Goal: Information Seeking & Learning: Learn about a topic

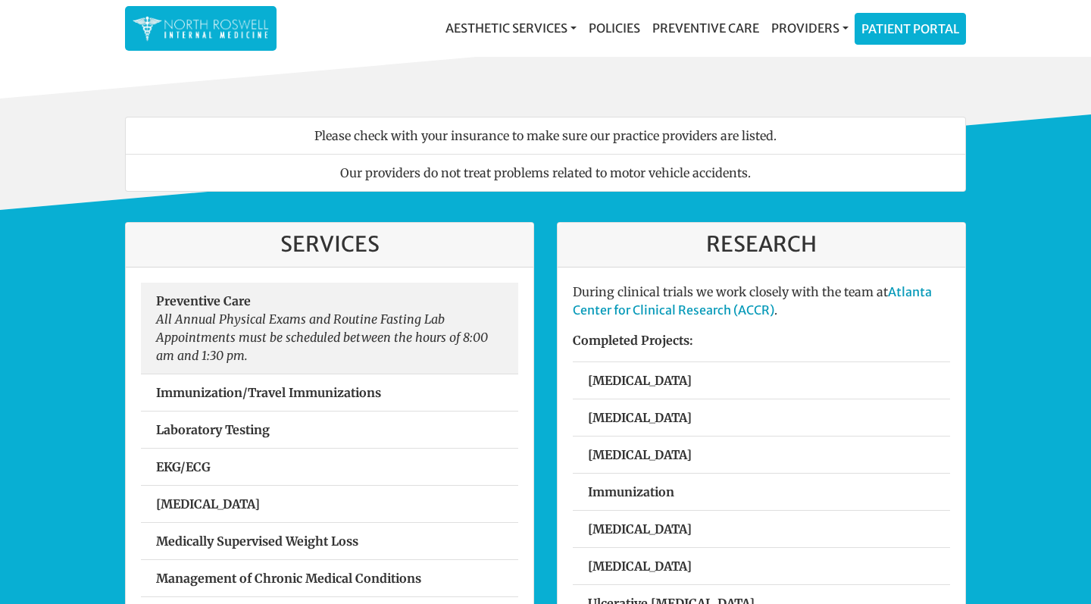
scroll to position [296, 0]
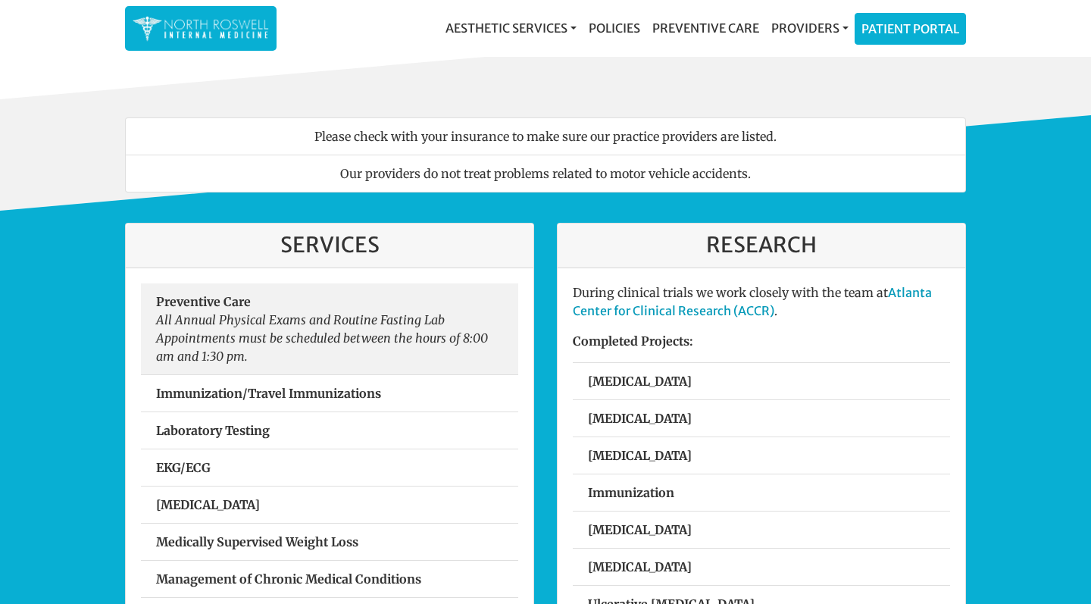
click at [422, 358] on link "Preventive Care All Annual Physical Exams and Routine Fasting Lab Appointments …" at bounding box center [329, 328] width 377 height 91
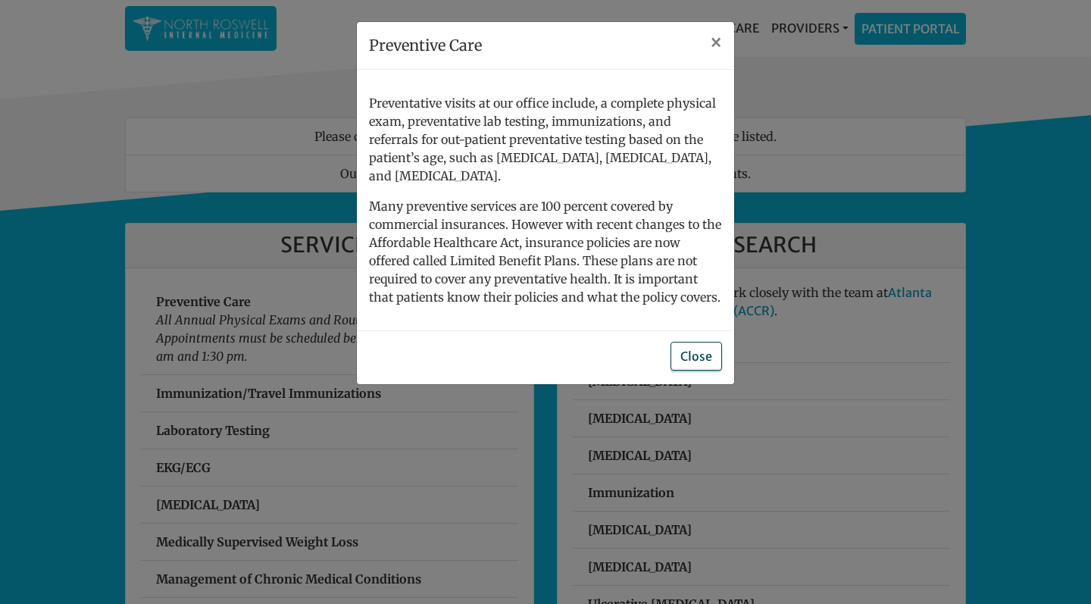
click at [460, 343] on button "Close" at bounding box center [697, 356] width 52 height 29
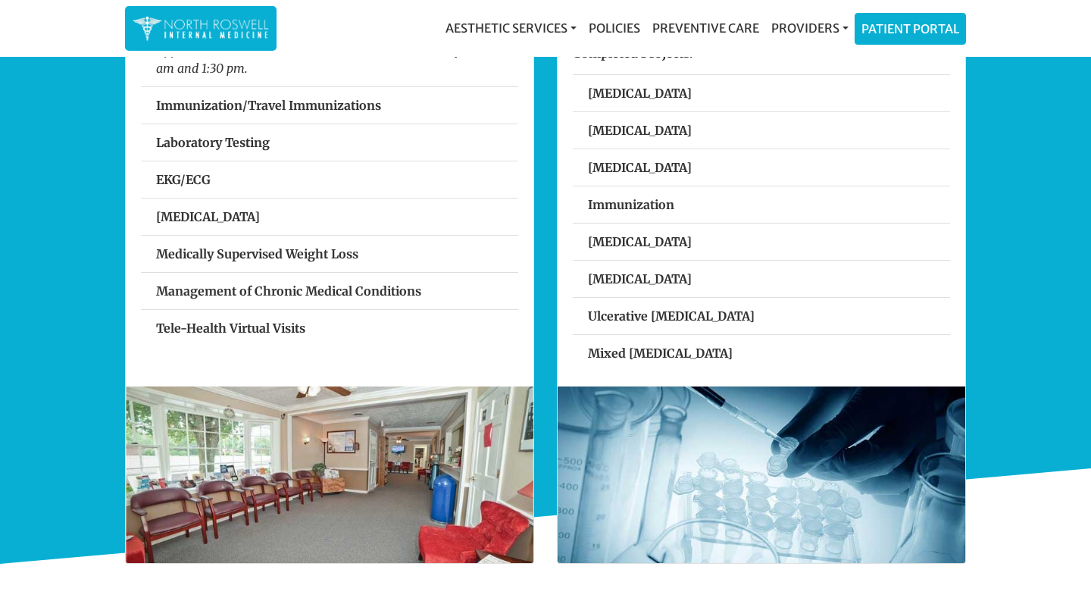
scroll to position [576, 0]
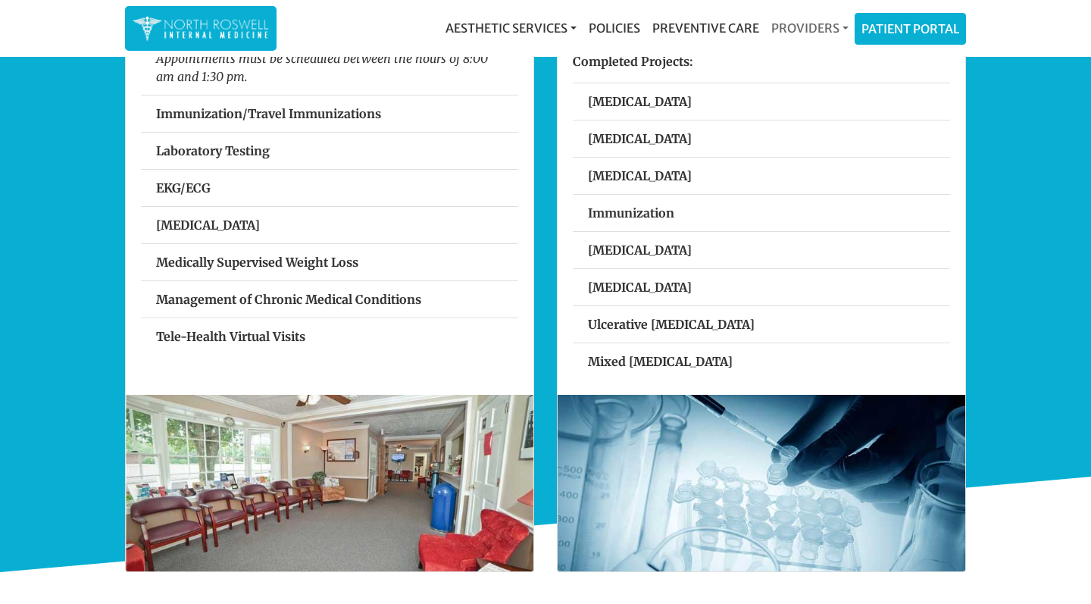
click at [460, 35] on link "Providers" at bounding box center [809, 28] width 89 height 30
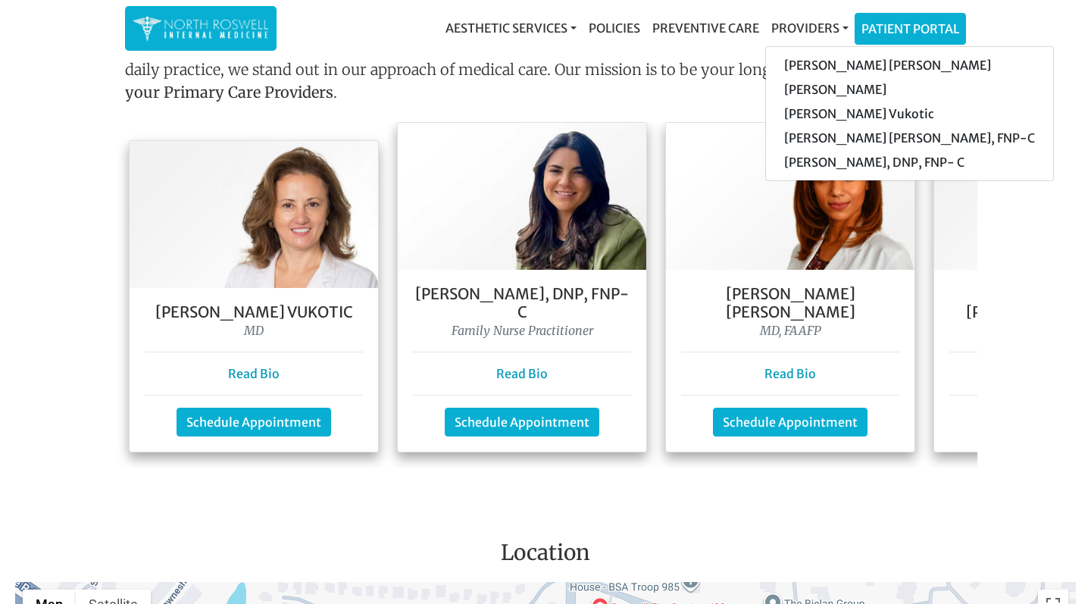
scroll to position [1337, 0]
click at [264, 366] on link "Read Bio" at bounding box center [254, 373] width 52 height 15
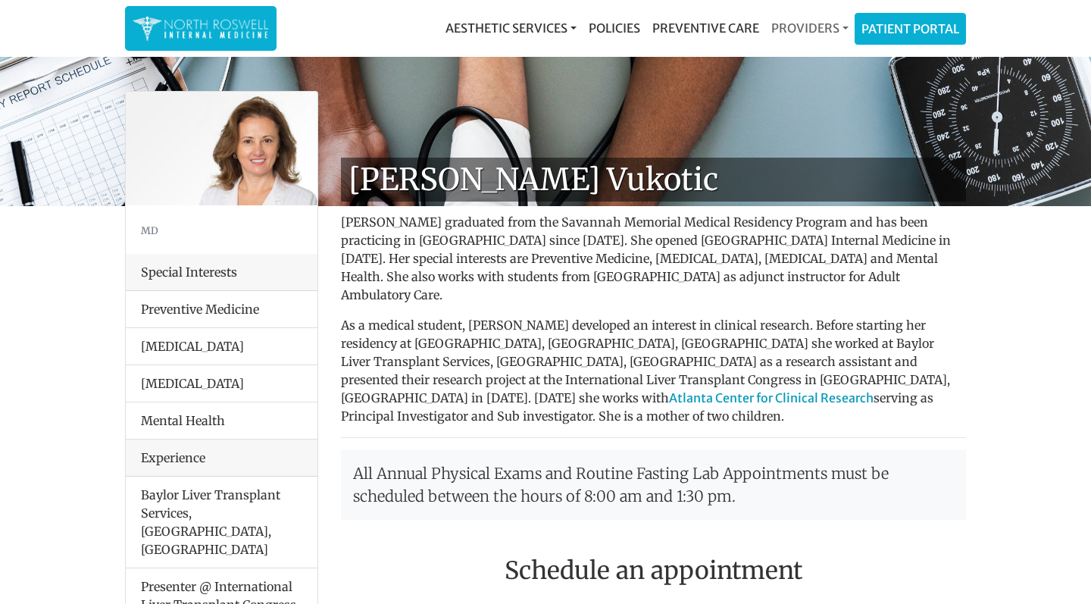
click at [815, 32] on link "Providers" at bounding box center [809, 28] width 89 height 30
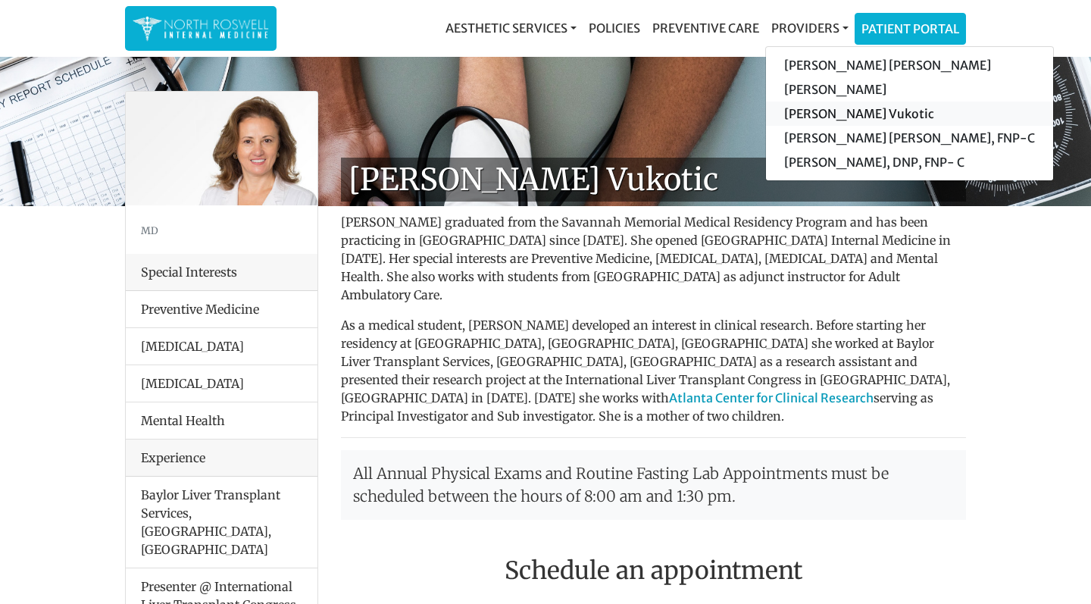
click at [821, 119] on link "[PERSON_NAME] Vukotic" at bounding box center [909, 114] width 287 height 24
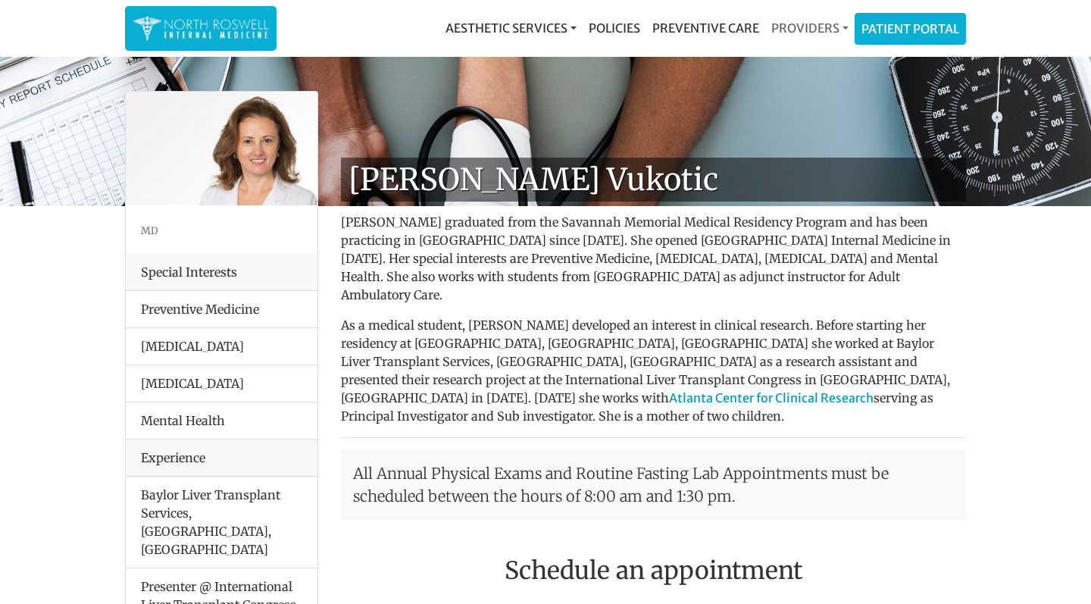
click at [818, 26] on link "Providers" at bounding box center [809, 28] width 89 height 30
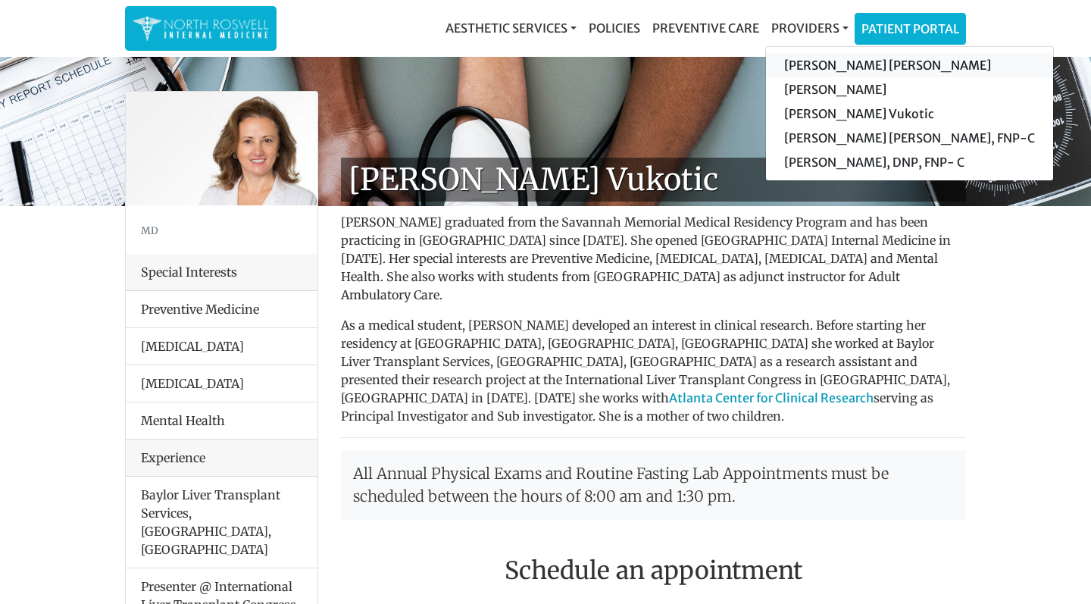
click at [830, 64] on link "[PERSON_NAME] [PERSON_NAME]" at bounding box center [909, 65] width 287 height 24
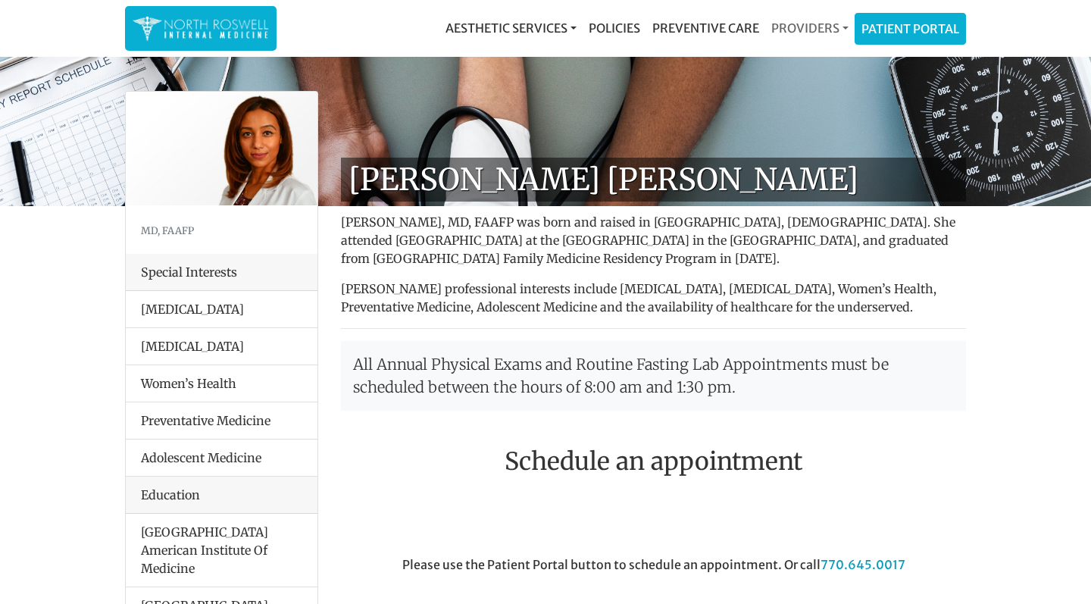
click at [802, 33] on link "Providers" at bounding box center [809, 28] width 89 height 30
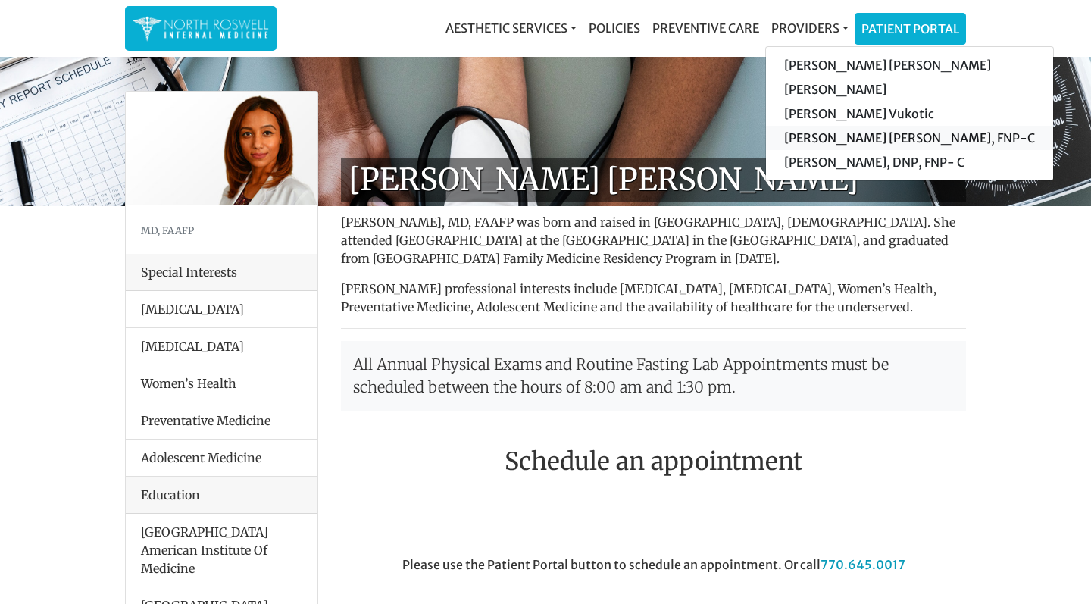
click at [813, 142] on link "[PERSON_NAME] [PERSON_NAME], FNP-C" at bounding box center [909, 138] width 287 height 24
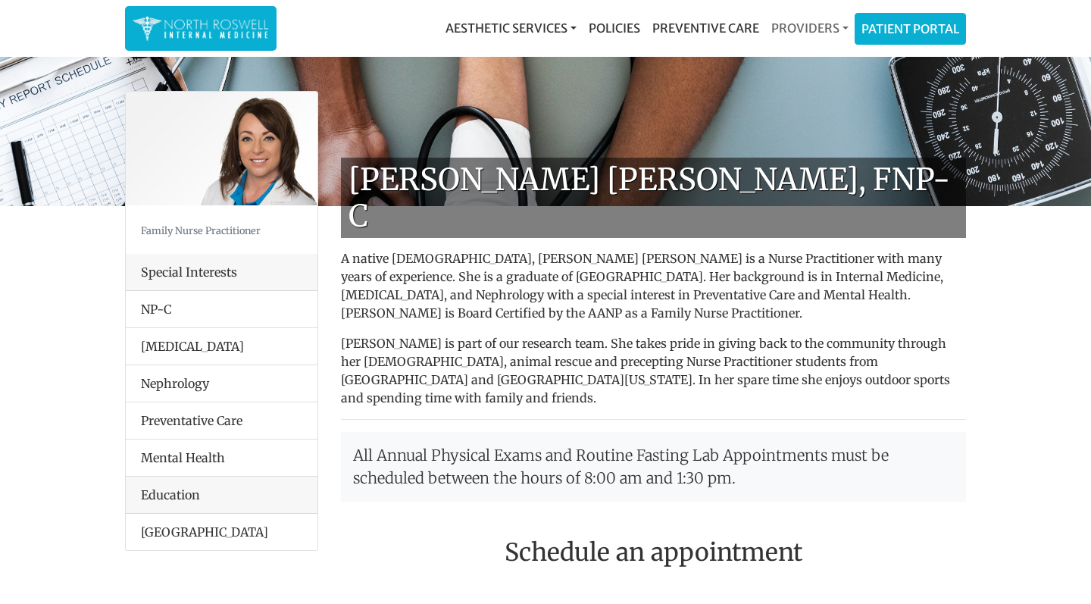
click at [810, 23] on link "Providers" at bounding box center [809, 28] width 89 height 30
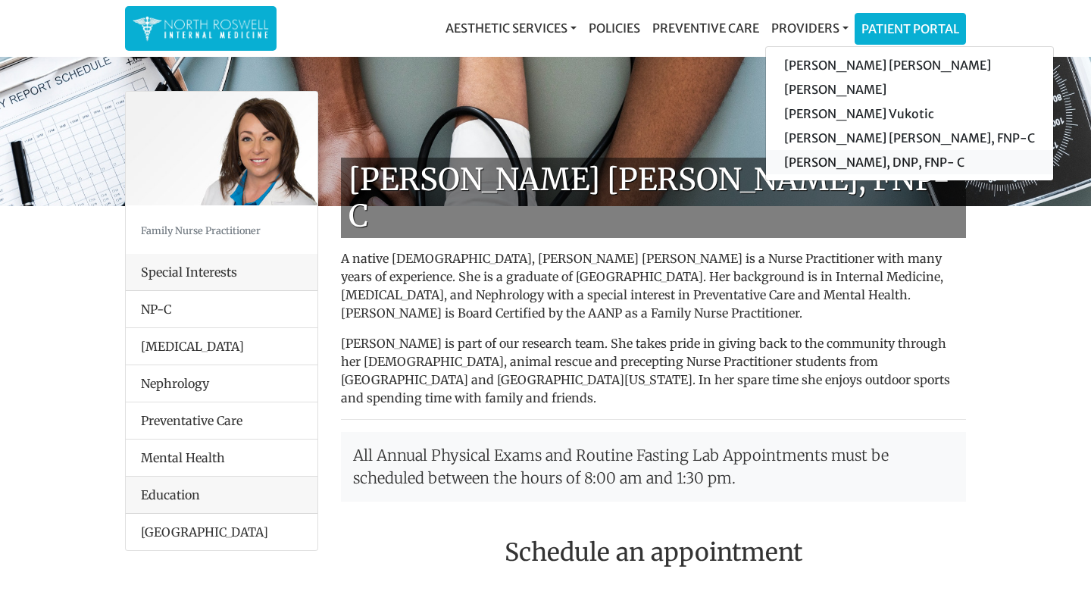
click at [825, 162] on link "[PERSON_NAME], DNP, FNP- C" at bounding box center [909, 162] width 287 height 24
